Goal: Task Accomplishment & Management: Manage account settings

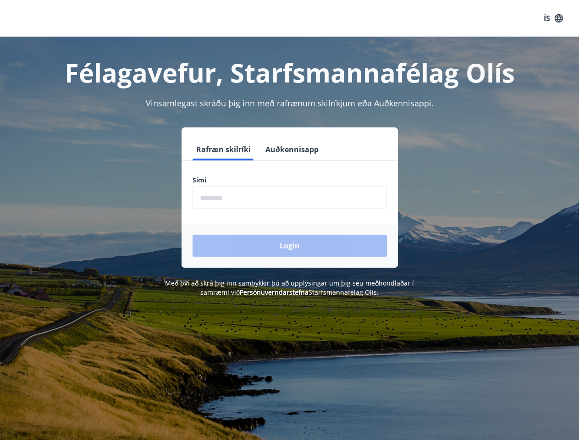
click at [289, 220] on form "Rafræn skilríki Auðkennisapp Sími ​ Login" at bounding box center [289, 202] width 216 height 129
click at [553, 18] on button "ÍS" at bounding box center [552, 18] width 29 height 16
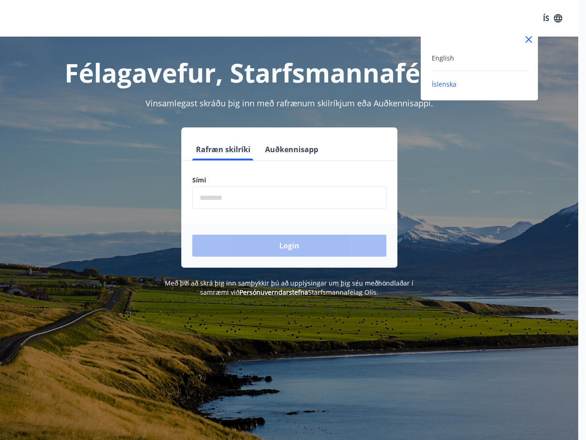
click at [223, 149] on div at bounding box center [293, 220] width 586 height 440
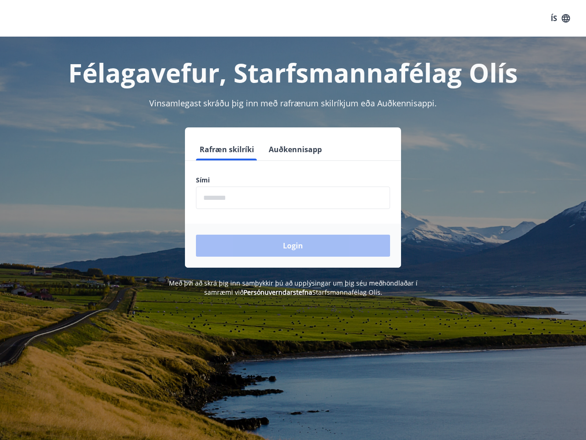
click at [290, 149] on button "Auðkennisapp" at bounding box center [295, 149] width 60 height 22
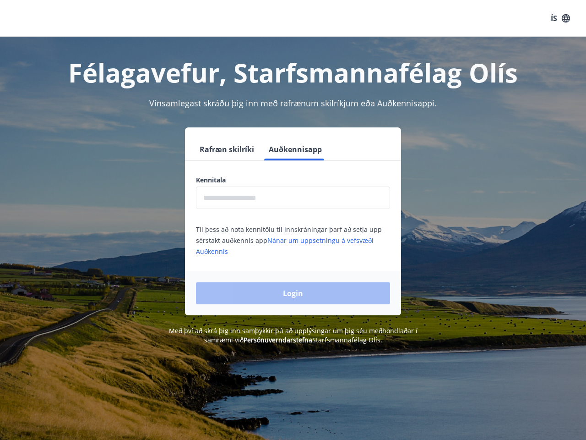
click at [290, 197] on input "text" at bounding box center [293, 197] width 194 height 22
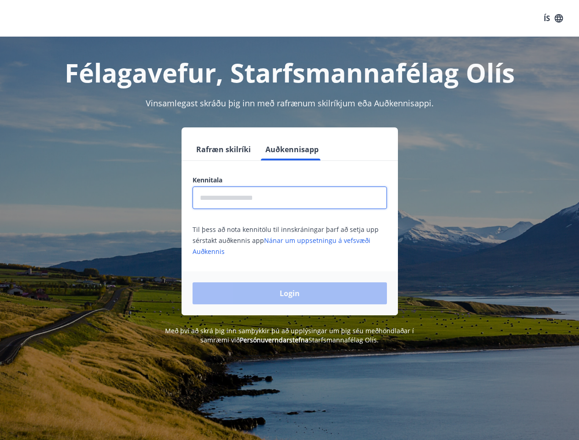
click at [260, 292] on div "Login" at bounding box center [289, 293] width 216 height 44
